Goal: Find specific page/section

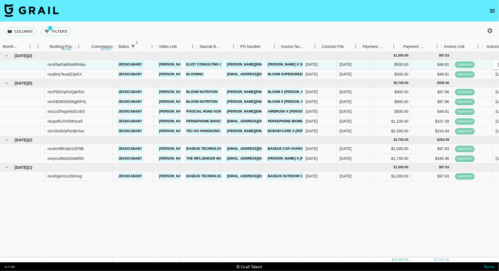
scroll to position [0, 337]
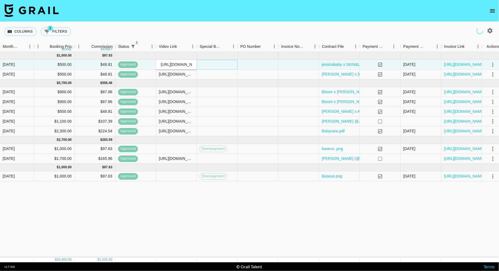
click at [217, 69] on div at bounding box center [217, 65] width 41 height 10
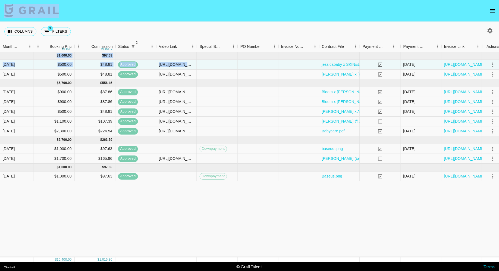
click at [187, 32] on div "Columns 3 Filters + Booking" at bounding box center [249, 32] width 499 height 20
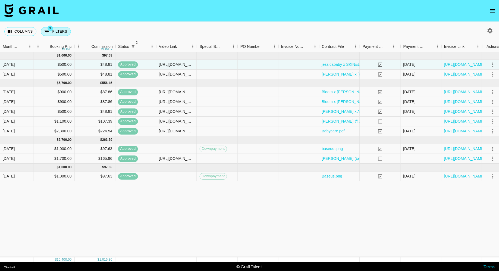
click at [61, 32] on button "3 Filters" at bounding box center [56, 31] width 30 height 9
select select "status"
select select "isNotAnyOf"
select select "status"
select select "approved"
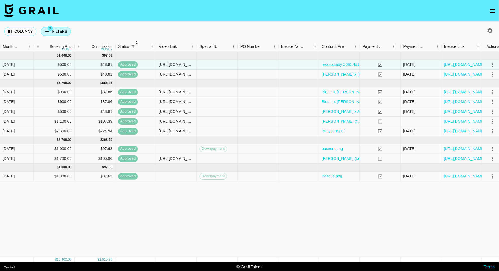
select select "talentName"
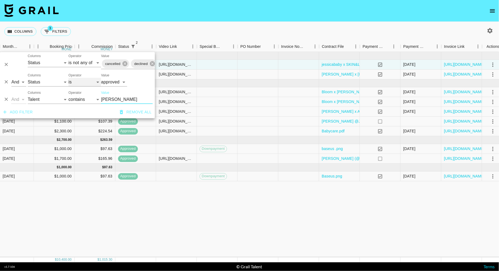
click at [89, 82] on select "is is not is any of is not any of" at bounding box center [84, 82] width 33 height 9
select select "not"
click at [68, 78] on select "is is not is any of is not any of" at bounding box center [84, 82] width 33 height 9
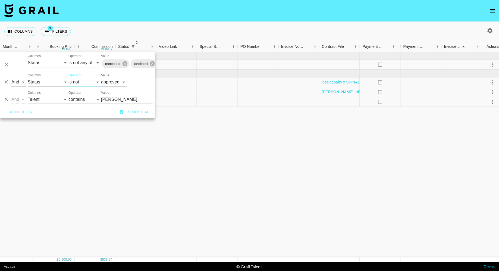
click at [244, 17] on nav at bounding box center [249, 11] width 499 height 22
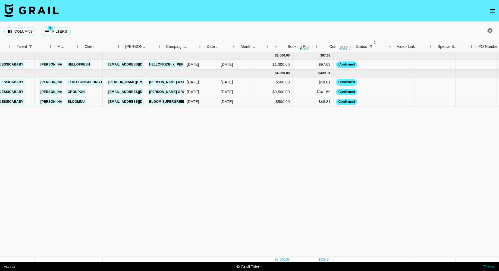
scroll to position [0, 0]
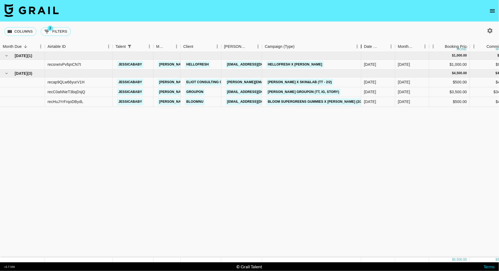
drag, startPoint x: 303, startPoint y: 43, endPoint x: 360, endPoint y: 38, distance: 57.0
click at [360, 38] on div "Columns 3 Filters + Booking Month Due Airtable ID Talent Manager Client [PERSON…" at bounding box center [249, 142] width 499 height 241
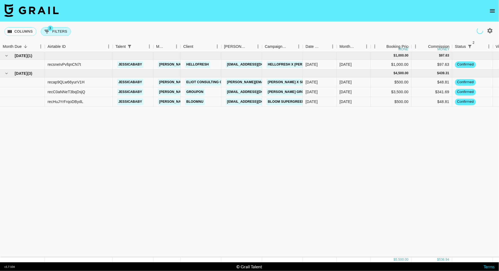
click at [59, 33] on button "3 Filters" at bounding box center [56, 31] width 30 height 9
select select "status"
select select "isNotAnyOf"
select select "status"
select select "not"
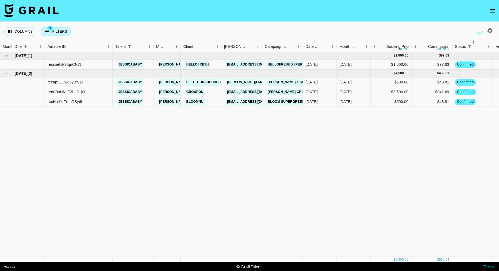
select select "approved"
select select "talentName"
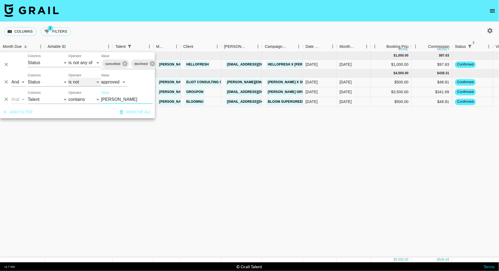
click at [80, 78] on select "is is not is any of is not any of" at bounding box center [84, 82] width 33 height 9
select select "is"
click at [68, 78] on select "is is not is any of is not any of" at bounding box center [84, 82] width 33 height 9
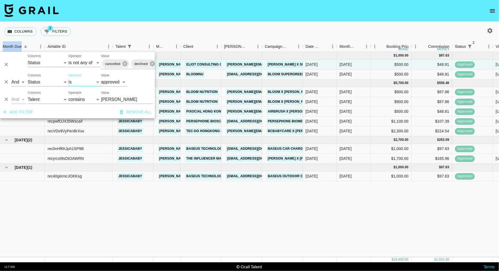
drag, startPoint x: 80, startPoint y: 78, endPoint x: 140, endPoint y: 49, distance: 66.7
click at [150, 35] on div "Columns 3 Filters + Booking" at bounding box center [249, 32] width 499 height 20
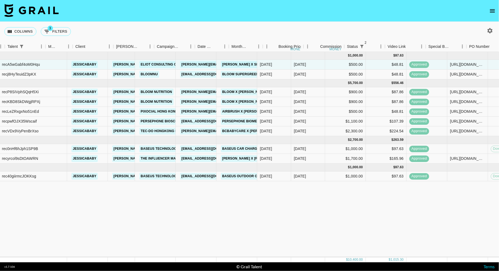
scroll to position [0, 132]
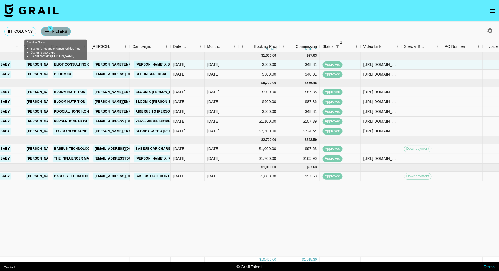
click at [56, 30] on button "3 Filters" at bounding box center [56, 31] width 30 height 9
select select "status"
select select "isNotAnyOf"
select select "status"
select select "approved"
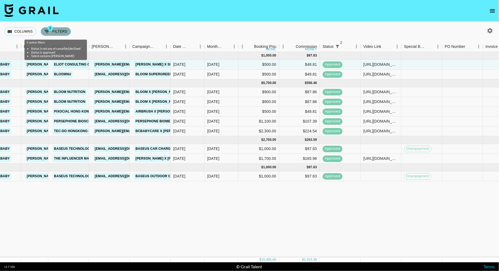
select select "talentName"
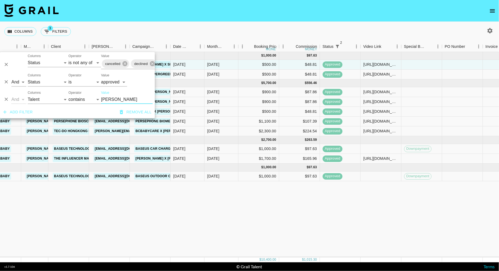
click at [120, 100] on input "[PERSON_NAME]" at bounding box center [127, 99] width 52 height 9
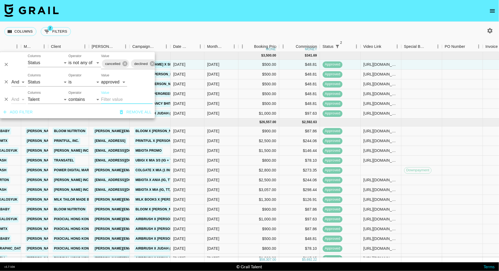
click at [234, 23] on div "Columns 2 Filters + Booking" at bounding box center [249, 32] width 499 height 20
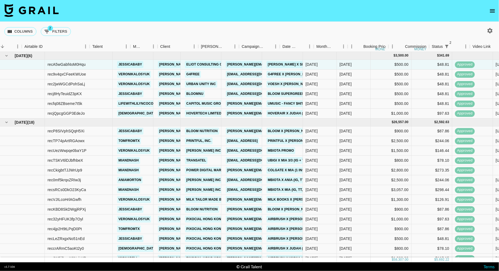
scroll to position [0, 107]
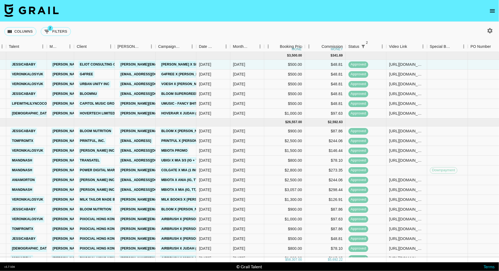
click at [286, 26] on div "Columns 2 Filters + Booking" at bounding box center [249, 32] width 499 height 20
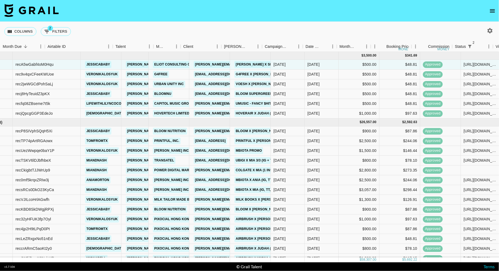
scroll to position [0, 0]
